Goal: Task Accomplishment & Management: Manage account settings

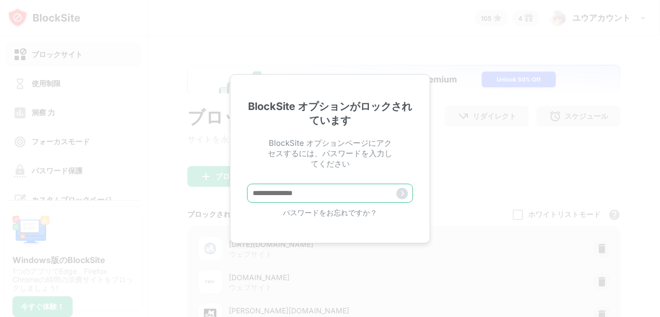
click at [296, 201] on input "text" at bounding box center [330, 193] width 166 height 19
type input "**********"
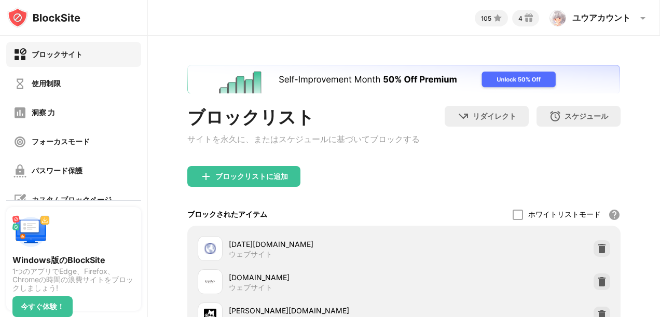
scroll to position [611, 0]
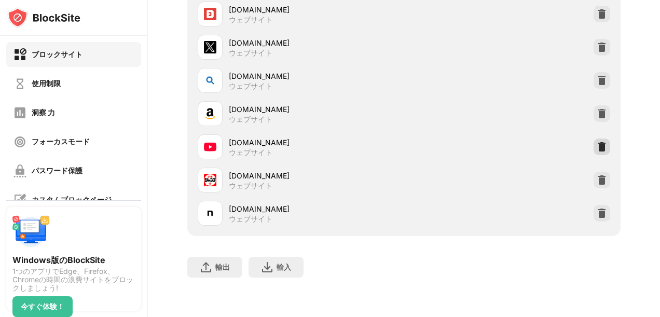
click at [597, 142] on img at bounding box center [602, 147] width 10 height 10
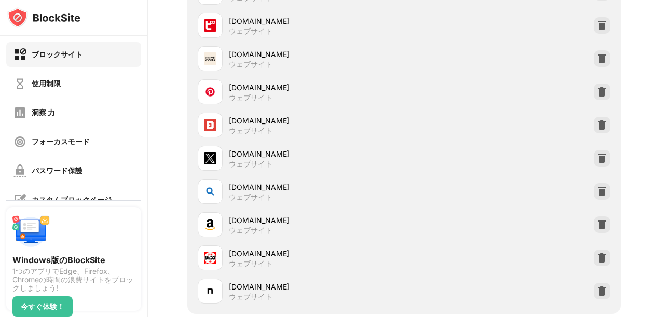
scroll to position [515, 0]
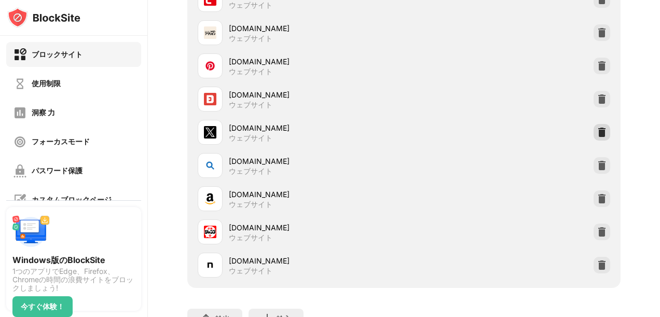
click at [597, 136] on img at bounding box center [602, 132] width 10 height 10
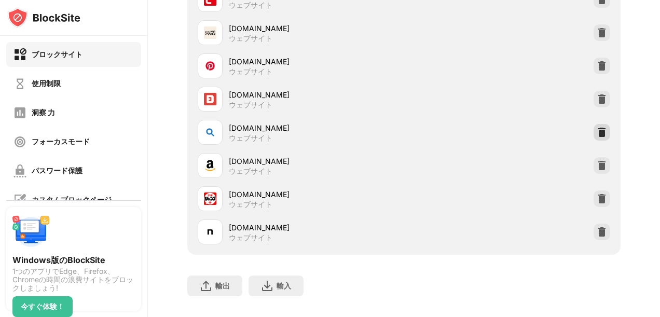
click at [597, 135] on img at bounding box center [602, 132] width 10 height 10
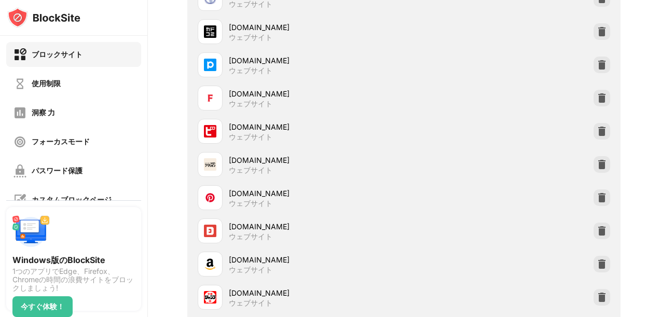
scroll to position [382, 0]
click at [594, 106] on div at bounding box center [602, 99] width 17 height 17
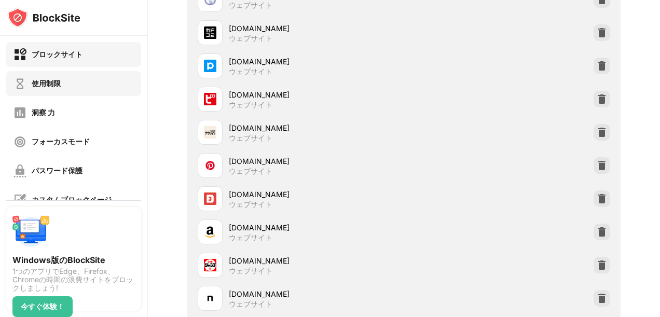
click at [82, 83] on div "使用制限" at bounding box center [73, 83] width 135 height 25
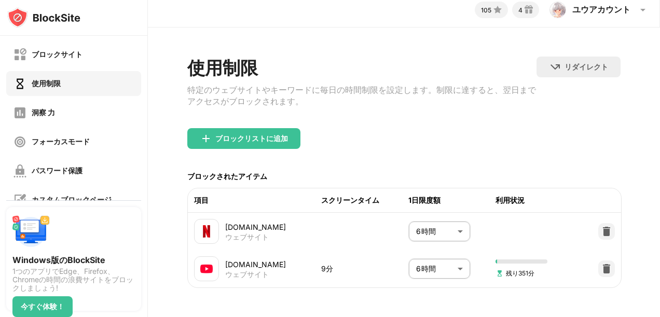
scroll to position [23, 0]
click at [449, 219] on body "ブロックサイト 使用制限 洞察 力 フォーカスモード パスワード保護 カスタムブロックページ 設定 情報 ブロッキング 他のデバイスと同期する 無効になってい…" at bounding box center [330, 158] width 660 height 317
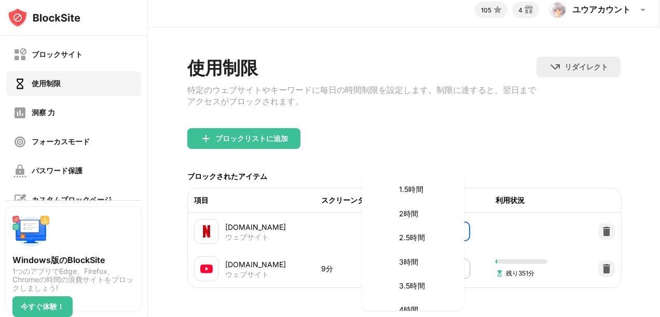
scroll to position [307, 0]
click at [434, 245] on p "2.5時間" at bounding box center [425, 250] width 53 height 11
type input "***"
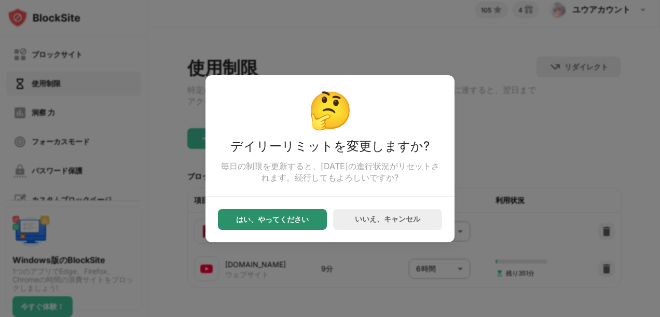
click at [297, 222] on div "はい、やってください" at bounding box center [272, 219] width 73 height 8
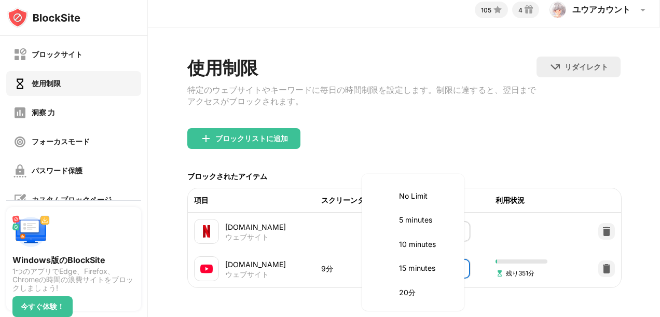
click at [425, 260] on body "ブロックサイト 使用制限 洞察 力 フォーカスモード パスワード保護 カスタムブロックページ 設定 情報 ブロッキング 他のデバイスと同期する 無効になってい…" at bounding box center [330, 158] width 660 height 317
click at [415, 221] on p "60分" at bounding box center [425, 219] width 53 height 11
type input "**"
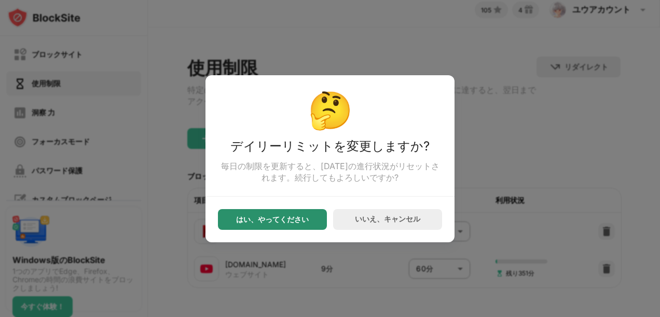
click at [284, 222] on div "はい、やってください" at bounding box center [272, 219] width 73 height 8
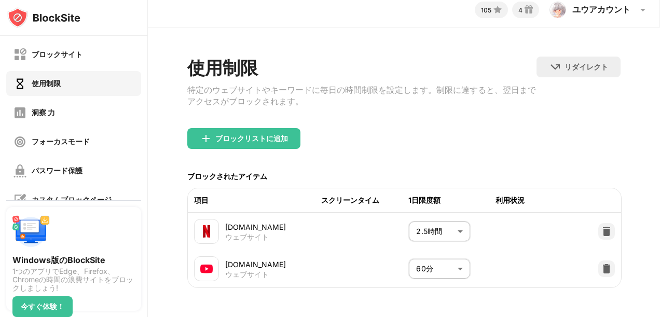
click at [68, 58] on div "ブロックサイト" at bounding box center [57, 55] width 51 height 10
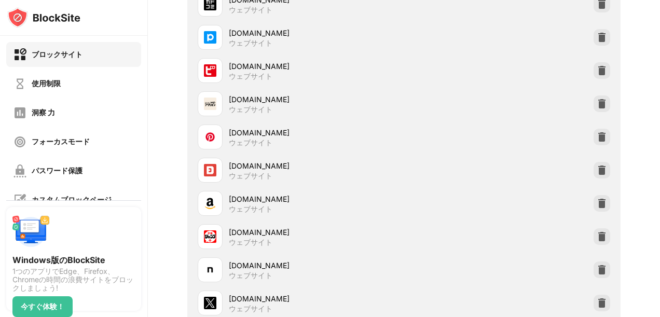
scroll to position [425, 0]
